Goal: Task Accomplishment & Management: Complete application form

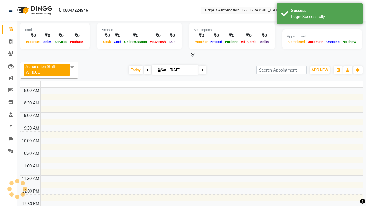
select select "en"
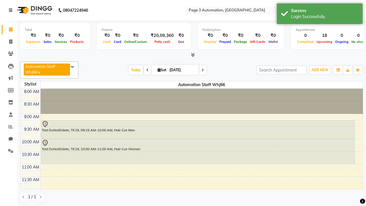
click at [12, 10] on icon at bounding box center [10, 10] width 3 height 4
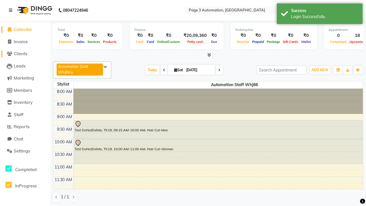
click at [25, 54] on span "Clients" at bounding box center [20, 53] width 13 height 5
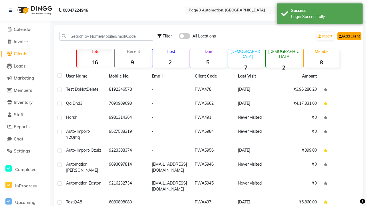
click at [349, 36] on link "Add Client" at bounding box center [349, 36] width 24 height 8
select select "22"
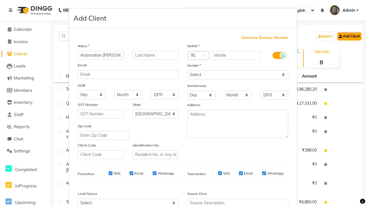
type input "Automation [PERSON_NAME]"
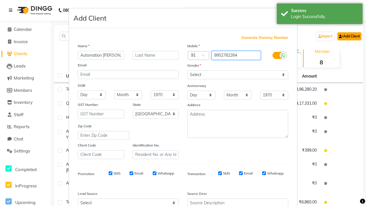
type input "9952782264"
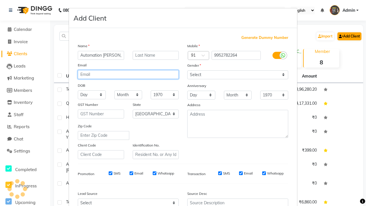
type input "[EMAIL_ADDRESS][DOMAIN_NAME]"
select select "[DEMOGRAPHIC_DATA]"
type input "[EMAIL_ADDRESS][DOMAIN_NAME]"
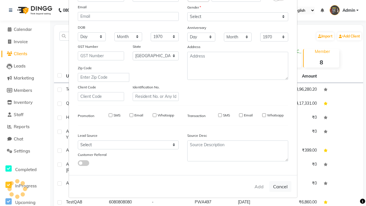
select select
select select "null"
select select
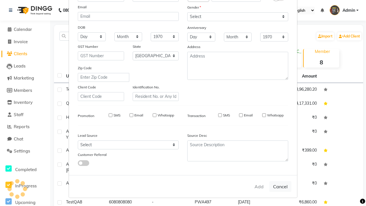
select select
checkbox input "false"
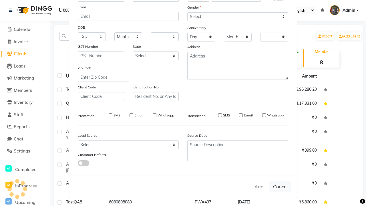
checkbox input "false"
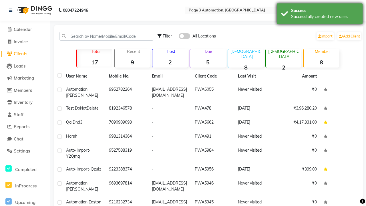
click at [319, 15] on div "Successfully created new user." at bounding box center [324, 17] width 67 height 6
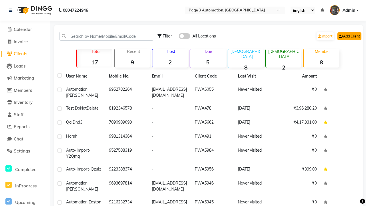
click at [349, 36] on link "Add Client" at bounding box center [349, 36] width 24 height 8
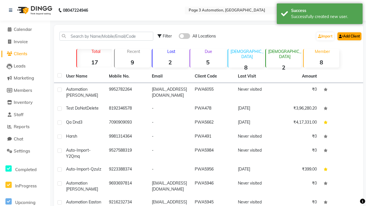
select select "22"
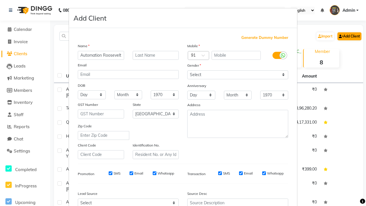
type input "Automation Roosevelt"
type input "9986247497"
type input "[EMAIL_ADDRESS][DOMAIN_NAME]"
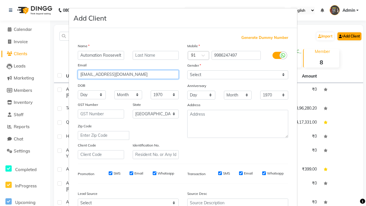
select select "[DEMOGRAPHIC_DATA]"
type input "[EMAIL_ADDRESS][DOMAIN_NAME]"
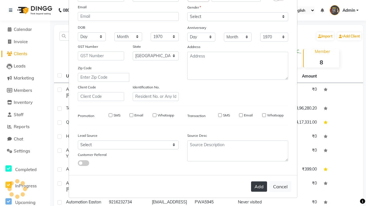
select select
select select "null"
select select
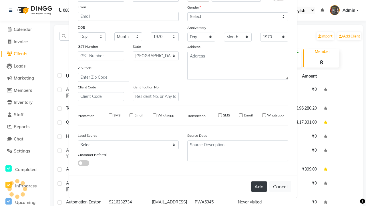
select select
checkbox input "false"
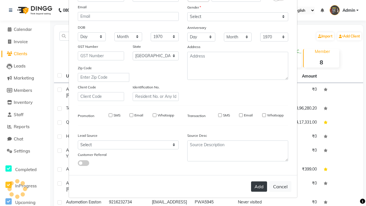
checkbox input "false"
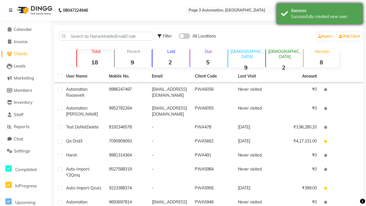
click at [319, 15] on div "Successfully created new user." at bounding box center [324, 17] width 67 height 6
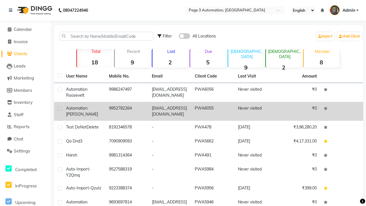
click at [59, 108] on label at bounding box center [59, 108] width 4 height 4
click at [59, 108] on input "checkbox" at bounding box center [59, 109] width 4 height 4
checkbox input "true"
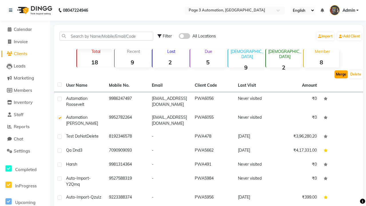
click at [341, 74] on button "Merge" at bounding box center [340, 74] width 13 height 8
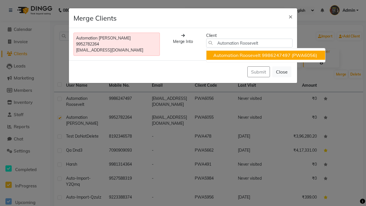
click at [265, 55] on ngb-highlight "9986247497" at bounding box center [276, 55] width 29 height 6
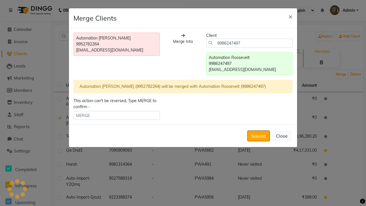
type input "9986247497"
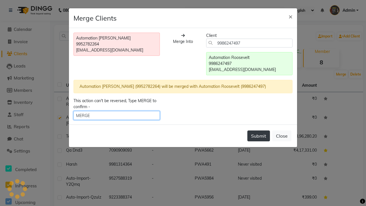
type input "MERGE"
click at [258, 136] on button "Submit" at bounding box center [258, 135] width 23 height 11
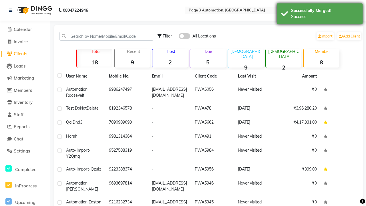
click at [319, 15] on div "Success" at bounding box center [324, 17] width 67 height 6
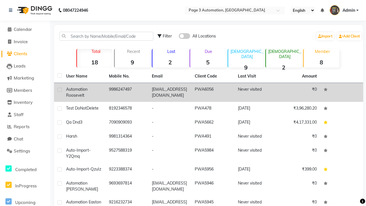
click at [59, 89] on label at bounding box center [59, 89] width 4 height 4
click at [59, 89] on input "checkbox" at bounding box center [59, 90] width 4 height 4
checkbox input "true"
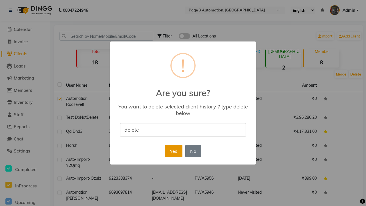
type input "delete"
click at [173, 151] on button "Yes" at bounding box center [173, 151] width 17 height 13
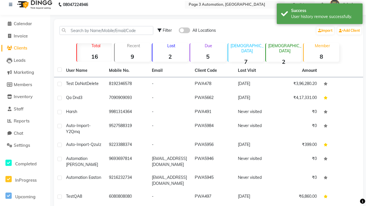
scroll to position [0, 0]
